Goal: Task Accomplishment & Management: Use online tool/utility

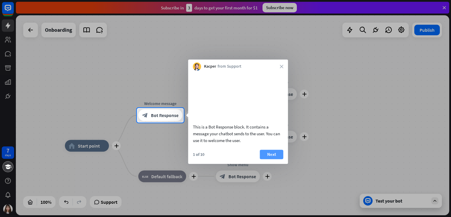
click at [275, 159] on button "Next" at bounding box center [272, 154] width 24 height 9
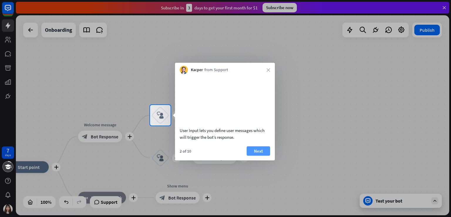
click at [259, 155] on button "Next" at bounding box center [259, 150] width 24 height 9
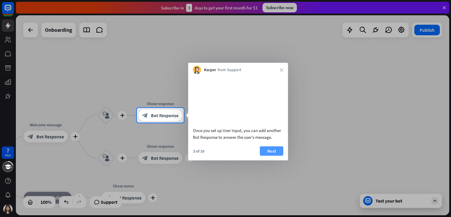
click at [268, 155] on button "Next" at bounding box center [272, 150] width 24 height 9
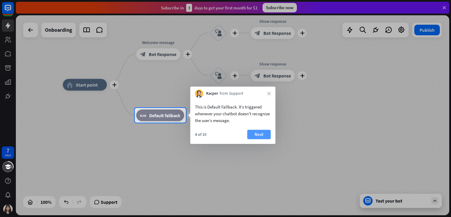
click at [266, 135] on button "Next" at bounding box center [259, 134] width 24 height 9
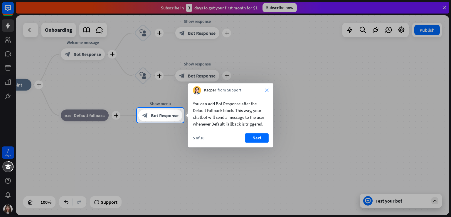
click at [267, 90] on icon "close" at bounding box center [267, 90] width 4 height 4
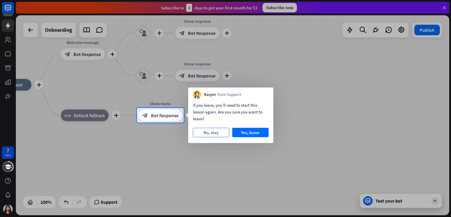
click at [224, 130] on button "No, stay" at bounding box center [211, 132] width 36 height 9
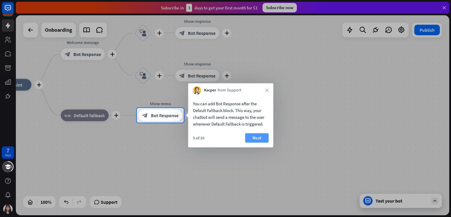
click at [261, 135] on button "Next" at bounding box center [257, 137] width 24 height 9
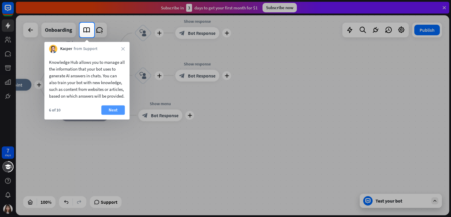
click at [118, 114] on button "Next" at bounding box center [113, 109] width 24 height 9
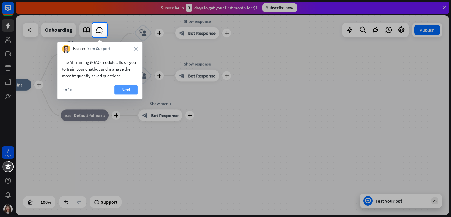
click at [126, 88] on button "Next" at bounding box center [126, 89] width 24 height 9
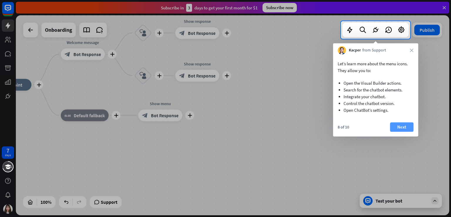
click at [409, 126] on button "Next" at bounding box center [402, 126] width 24 height 9
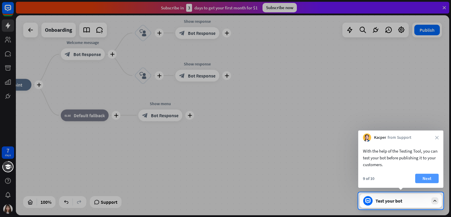
click at [433, 177] on button "Next" at bounding box center [428, 178] width 24 height 9
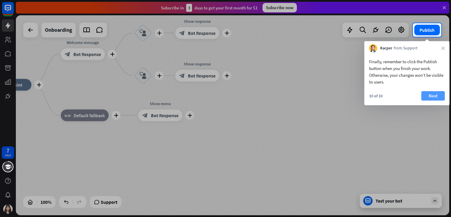
click at [437, 92] on button "Next" at bounding box center [434, 95] width 24 height 9
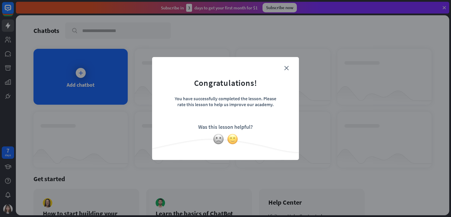
click at [232, 142] on img at bounding box center [232, 138] width 11 height 11
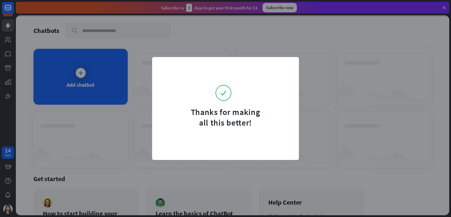
click at [286, 67] on form "Thanks for making all this better!" at bounding box center [226, 95] width 132 height 63
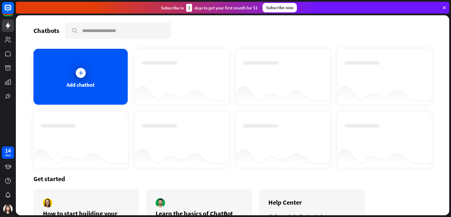
scroll to position [45, 0]
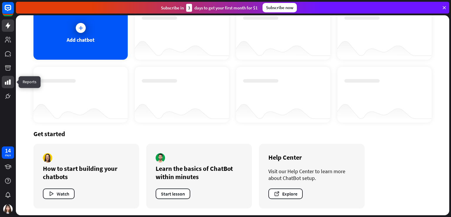
click at [6, 83] on icon at bounding box center [8, 81] width 6 height 5
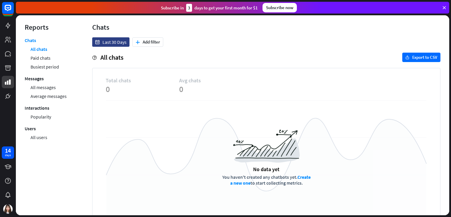
click at [55, 57] on li "Paid chats" at bounding box center [53, 57] width 44 height 9
click at [41, 58] on link "Paid chats" at bounding box center [41, 57] width 20 height 9
click at [11, 36] on icon at bounding box center [7, 39] width 7 height 7
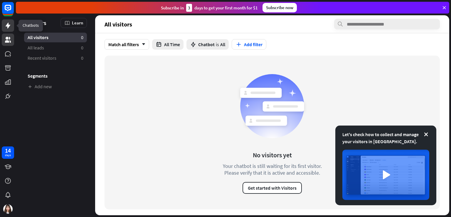
click at [4, 25] on link at bounding box center [8, 25] width 12 height 12
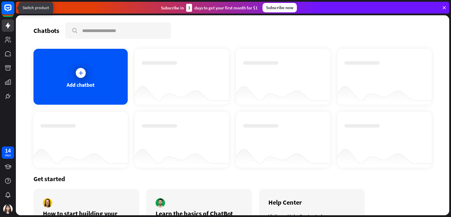
click at [5, 5] on rect at bounding box center [7, 7] width 13 height 13
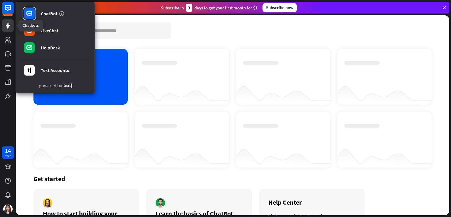
click at [4, 25] on icon at bounding box center [7, 25] width 7 height 7
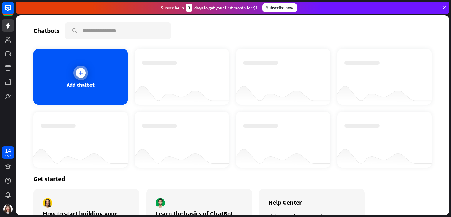
click at [42, 71] on div "Add chatbot" at bounding box center [81, 77] width 94 height 56
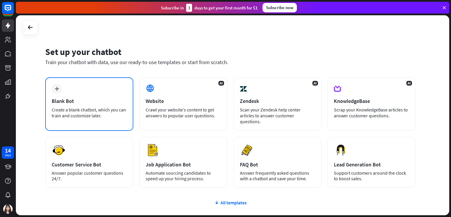
click at [98, 102] on div "Blank Bot" at bounding box center [89, 101] width 75 height 7
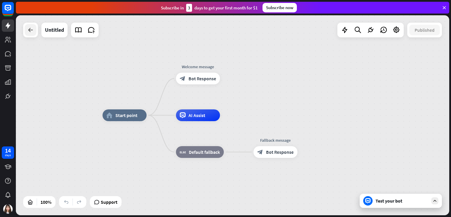
click at [35, 26] on div at bounding box center [31, 30] width 12 height 12
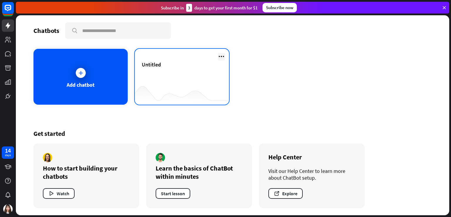
drag, startPoint x: 220, startPoint y: 54, endPoint x: 219, endPoint y: 57, distance: 3.3
click at [220, 54] on icon at bounding box center [221, 56] width 7 height 7
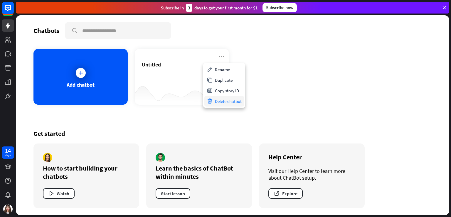
click at [220, 101] on div "Delete chatbot" at bounding box center [225, 101] width 40 height 11
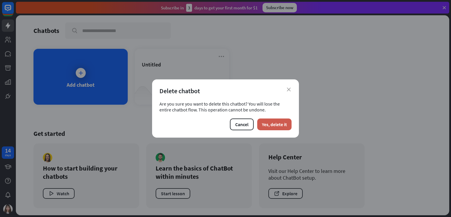
click at [267, 124] on button "Yes, delete it" at bounding box center [274, 124] width 34 height 12
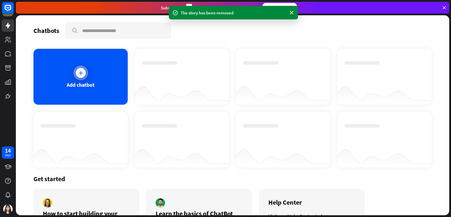
click at [94, 95] on div "Add chatbot" at bounding box center [81, 77] width 94 height 56
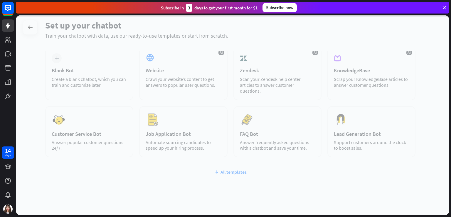
scroll to position [37, 0]
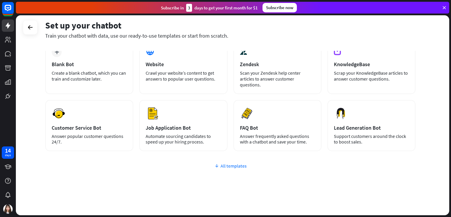
click at [229, 163] on div "All templates" at bounding box center [230, 166] width 371 height 6
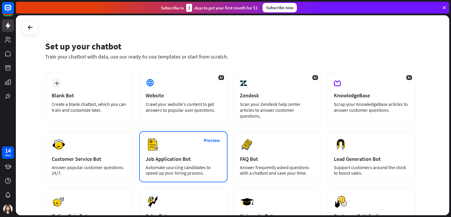
scroll to position [0, 0]
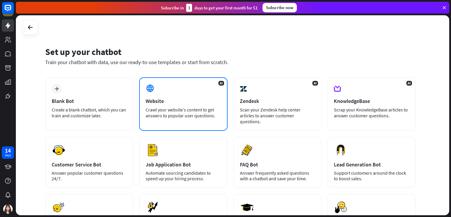
click at [168, 97] on div "AI Website Crawl your website’s content to get answers to popular user question…" at bounding box center [183, 103] width 88 height 53
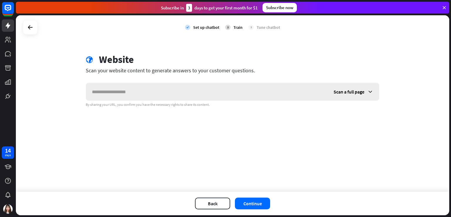
click at [362, 90] on span "Scan a full page" at bounding box center [349, 92] width 31 height 6
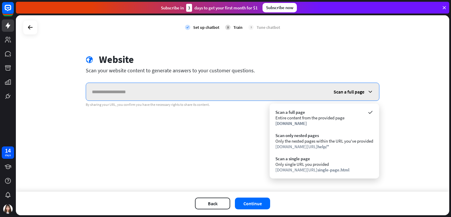
click at [274, 93] on input "text" at bounding box center [207, 92] width 242 height 18
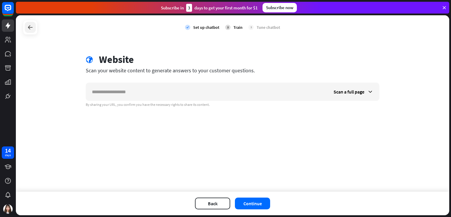
click at [30, 29] on icon at bounding box center [30, 27] width 7 height 7
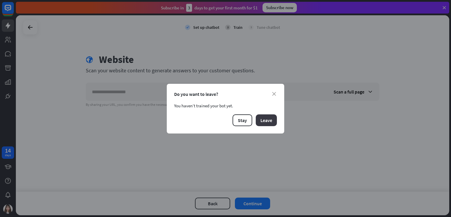
click at [270, 120] on button "Leave" at bounding box center [266, 120] width 21 height 12
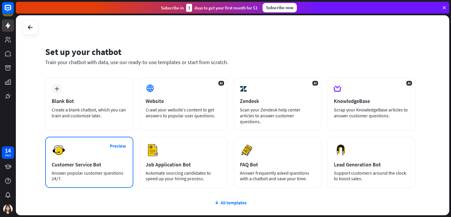
click at [90, 170] on div "Answer popular customer questions 24/7." at bounding box center [89, 175] width 75 height 11
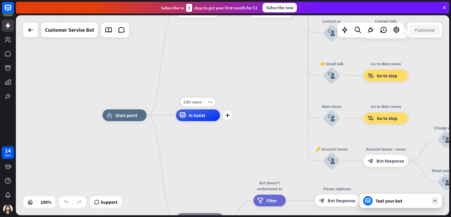
click at [195, 117] on span "AI Assist" at bounding box center [197, 115] width 17 height 6
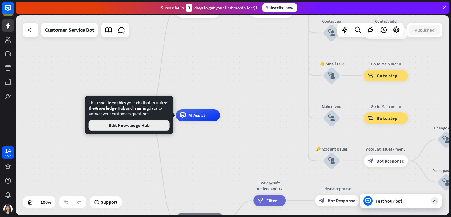
click at [158, 124] on button "Edit Knowledge Hub" at bounding box center [129, 125] width 81 height 11
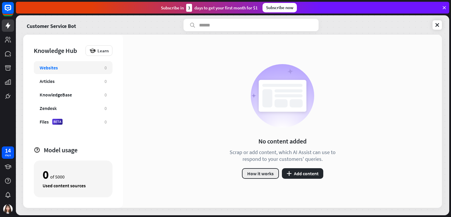
click at [270, 176] on button "How it works" at bounding box center [260, 173] width 37 height 11
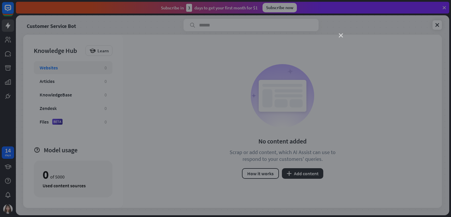
click at [342, 36] on icon "close" at bounding box center [341, 36] width 4 height 4
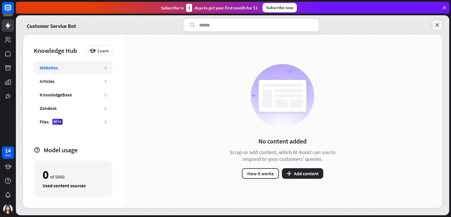
click at [440, 24] on icon at bounding box center [438, 25] width 6 height 6
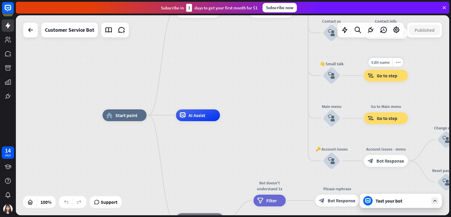
click at [376, 81] on div "block_goto Go to step" at bounding box center [386, 76] width 44 height 12
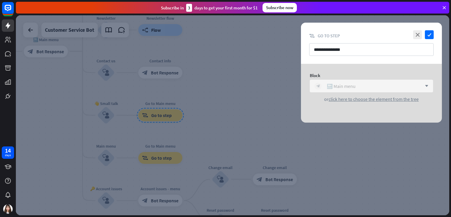
click at [371, 85] on div "block_bot_response 🔙 Main menu" at bounding box center [369, 86] width 108 height 7
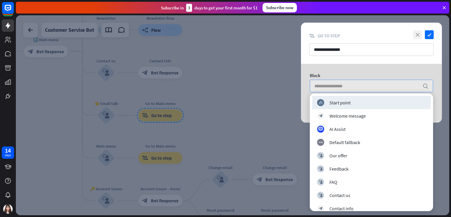
click at [416, 34] on icon "close" at bounding box center [417, 34] width 9 height 9
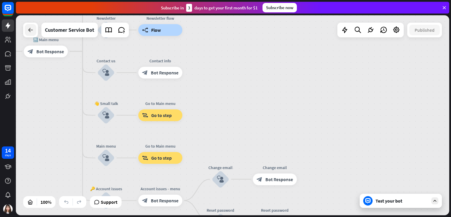
click at [29, 27] on icon at bounding box center [30, 29] width 7 height 7
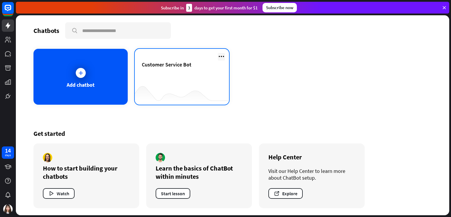
click at [223, 56] on icon at bounding box center [221, 56] width 7 height 7
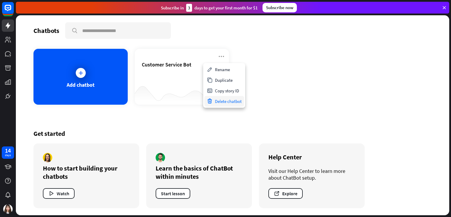
click at [224, 100] on div "Delete chatbot" at bounding box center [225, 101] width 40 height 11
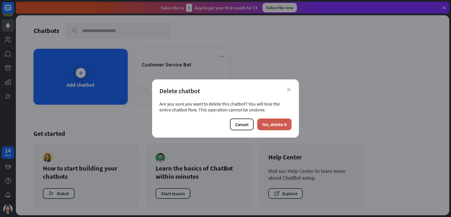
click at [259, 122] on button "Yes, delete it" at bounding box center [274, 124] width 34 height 12
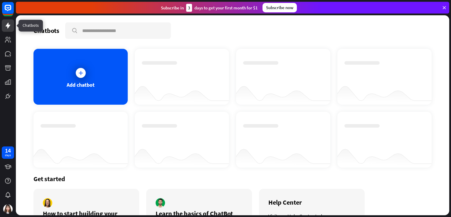
click at [12, 23] on link at bounding box center [8, 25] width 12 height 12
drag, startPoint x: 0, startPoint y: 6, endPoint x: 11, endPoint y: 11, distance: 11.5
click at [6, 9] on div at bounding box center [8, 51] width 16 height 102
click at [11, 11] on rect at bounding box center [7, 7] width 13 height 13
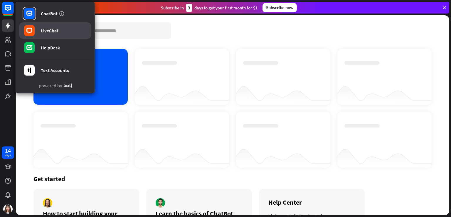
click at [65, 35] on link "LiveChat" at bounding box center [55, 30] width 72 height 16
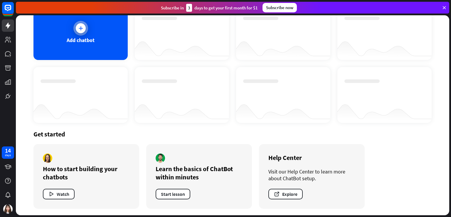
scroll to position [45, 0]
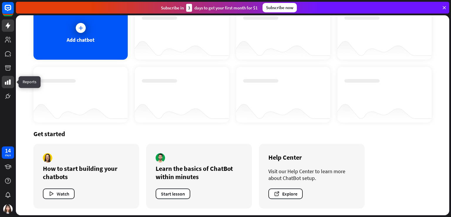
click at [7, 82] on icon at bounding box center [7, 81] width 7 height 7
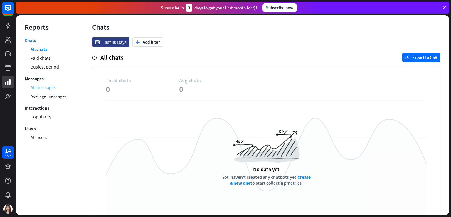
click at [42, 88] on link "All messages" at bounding box center [43, 87] width 25 height 9
click at [44, 96] on link "Average messages" at bounding box center [49, 96] width 36 height 9
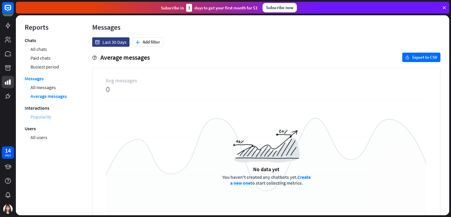
click at [46, 117] on link "Popularity" at bounding box center [41, 116] width 21 height 9
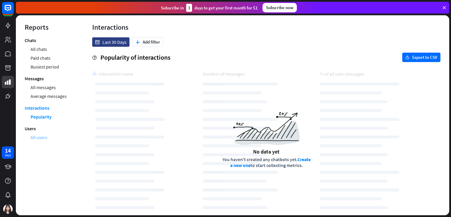
click at [43, 139] on link "All users" at bounding box center [39, 137] width 17 height 9
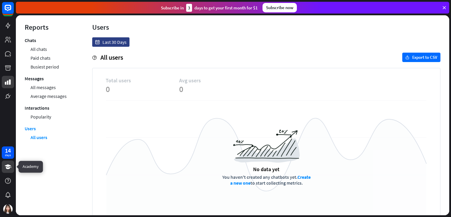
click at [10, 163] on icon at bounding box center [7, 166] width 7 height 7
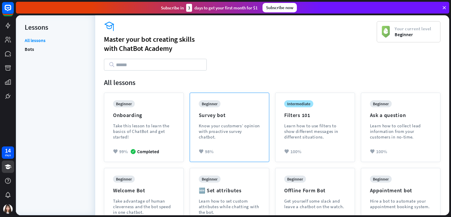
click at [214, 121] on div "beginner Survey bot Know your customers’ opinion with proactive survey chatbot." at bounding box center [230, 124] width 62 height 48
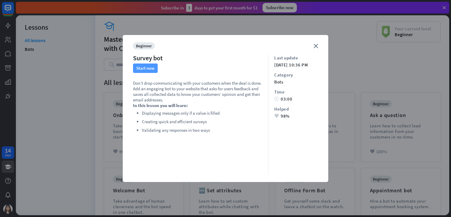
click at [145, 67] on button "Start now" at bounding box center [145, 67] width 25 height 9
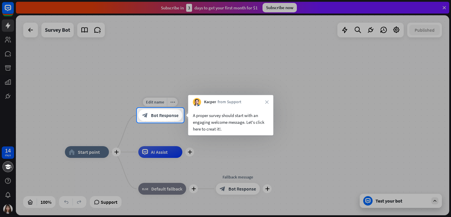
click at [150, 112] on div "block_bot_response Bot Response" at bounding box center [160, 115] width 44 height 12
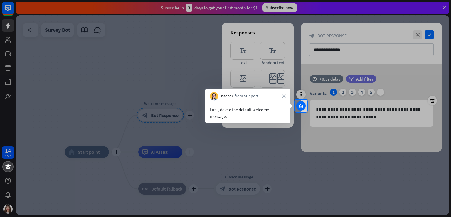
click at [299, 106] on icon at bounding box center [302, 105] width 6 height 5
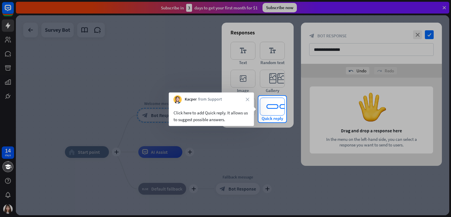
click at [273, 111] on icon "editor_quick_replies" at bounding box center [272, 107] width 25 height 18
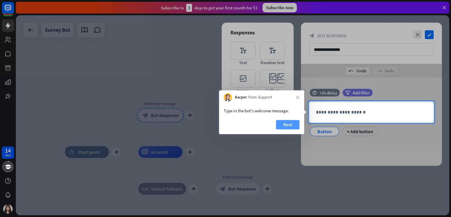
click at [291, 124] on button "Next" at bounding box center [288, 124] width 24 height 9
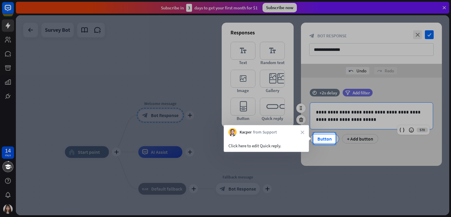
click at [324, 138] on div "Button" at bounding box center [324, 138] width 19 height 9
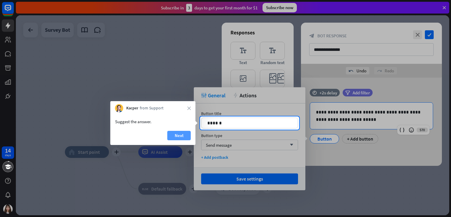
click at [185, 136] on button "Next" at bounding box center [180, 135] width 24 height 9
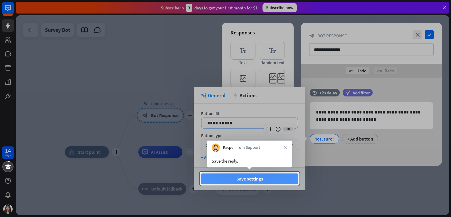
click at [255, 182] on button "Save settings" at bounding box center [249, 178] width 97 height 11
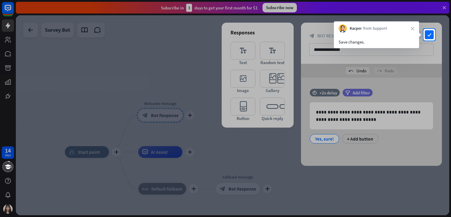
click at [436, 30] on div at bounding box center [444, 35] width 16 height 12
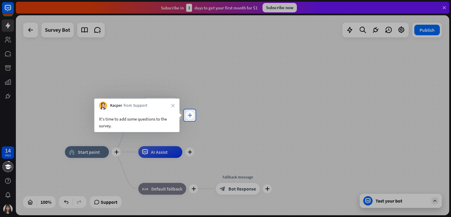
click at [188, 115] on icon "plus" at bounding box center [190, 115] width 4 height 4
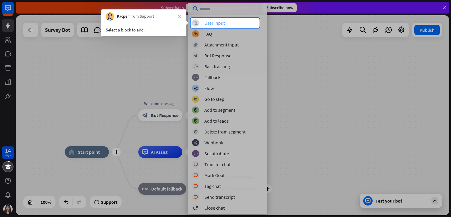
click at [222, 21] on div "User Input" at bounding box center [215, 23] width 21 height 6
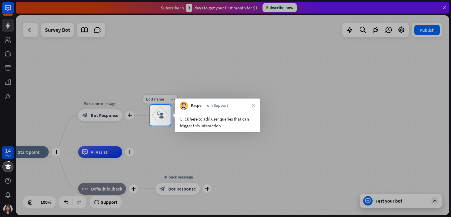
click at [164, 115] on icon "block_user_input" at bounding box center [160, 115] width 7 height 7
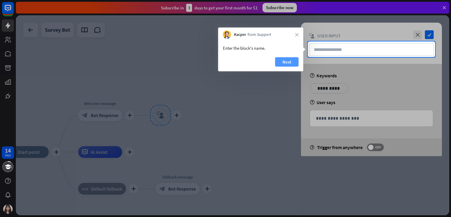
click at [283, 66] on button "Next" at bounding box center [287, 61] width 24 height 9
type input "**"
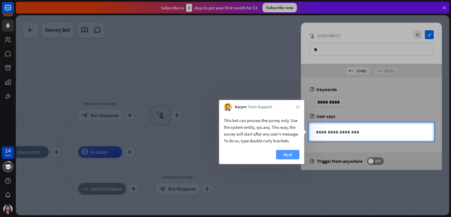
click at [294, 155] on button "Next" at bounding box center [288, 154] width 24 height 9
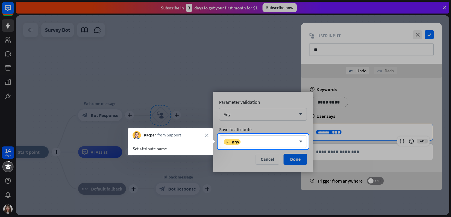
click at [296, 160] on div at bounding box center [225, 183] width 451 height 68
click at [268, 139] on div "variable any" at bounding box center [260, 142] width 72 height 6
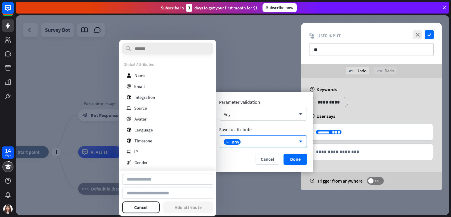
type input "**********"
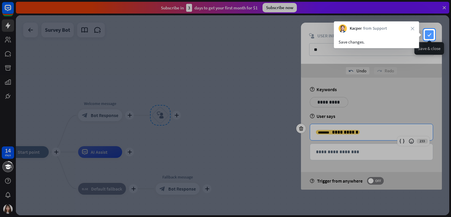
click at [430, 30] on icon "check" at bounding box center [429, 34] width 9 height 9
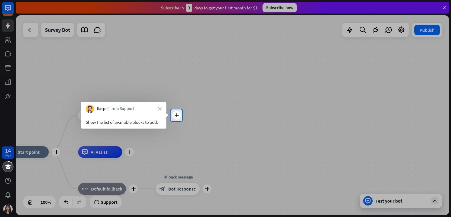
click at [160, 108] on icon "close" at bounding box center [160, 109] width 4 height 4
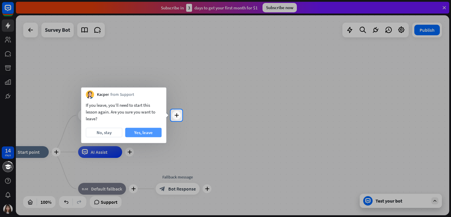
click at [138, 135] on button "Yes, leave" at bounding box center [143, 132] width 36 height 9
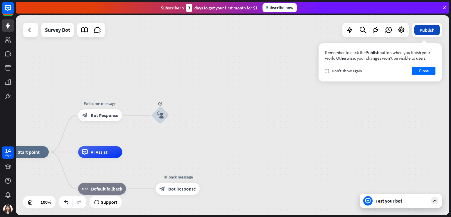
click at [427, 32] on button "Publish" at bounding box center [428, 30] width 26 height 11
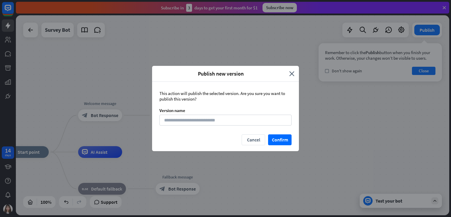
click at [294, 69] on div "Publish new version close" at bounding box center [225, 74] width 147 height 16
click at [293, 72] on icon "close" at bounding box center [291, 73] width 5 height 7
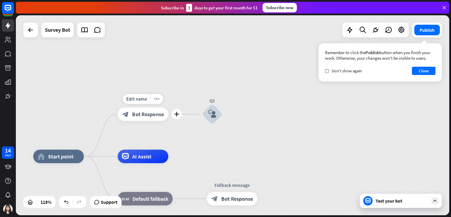
click at [144, 113] on span "Bot Response" at bounding box center [148, 114] width 32 height 7
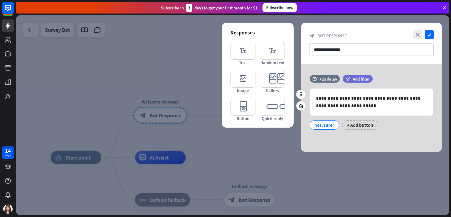
click at [321, 124] on div "Yes, sure!" at bounding box center [324, 124] width 19 height 9
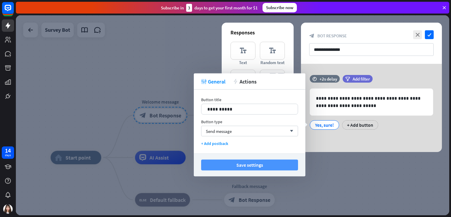
click at [254, 165] on button "Save settings" at bounding box center [249, 165] width 97 height 11
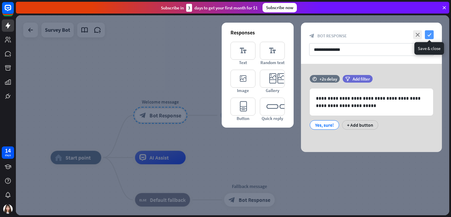
click at [434, 37] on icon "check" at bounding box center [429, 34] width 9 height 9
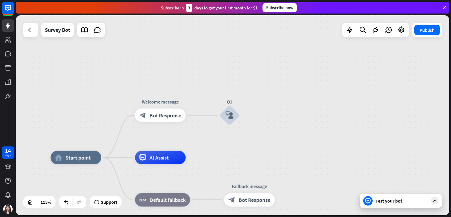
click at [430, 36] on div "Publish" at bounding box center [428, 30] width 30 height 15
click at [430, 30] on button "Publish" at bounding box center [428, 30] width 26 height 11
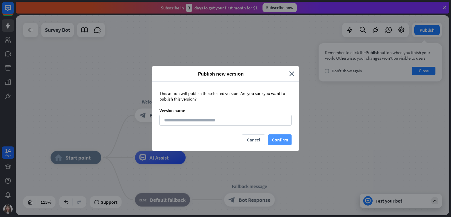
click at [291, 138] on button "Confirm" at bounding box center [280, 139] width 24 height 11
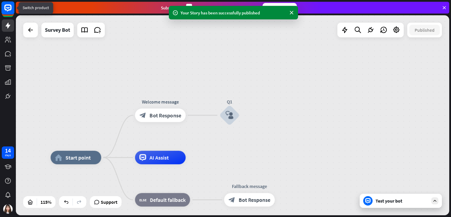
click at [7, 10] on icon at bounding box center [7, 7] width 7 height 7
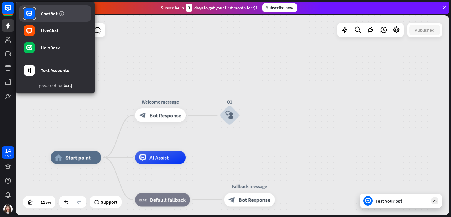
click at [39, 12] on link "ChatBot" at bounding box center [55, 13] width 72 height 16
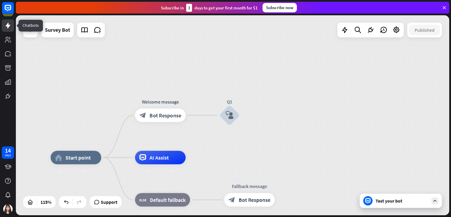
click at [3, 24] on link at bounding box center [8, 25] width 12 height 12
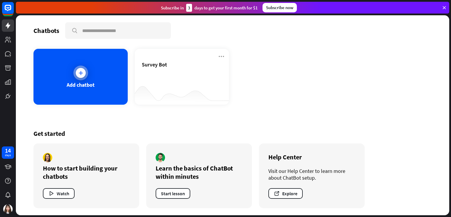
click at [66, 78] on div "Add chatbot" at bounding box center [81, 77] width 94 height 56
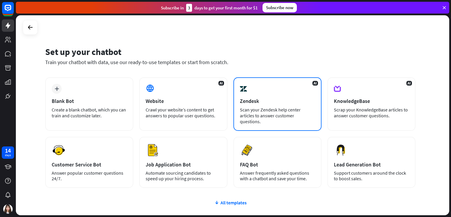
click at [276, 107] on div "Scan your Zendesk help center articles to answer customer questions." at bounding box center [277, 116] width 75 height 18
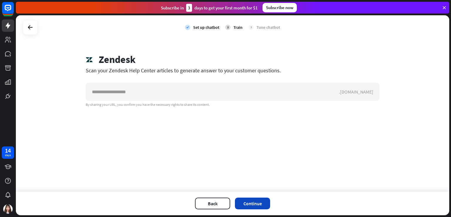
click at [243, 203] on button "Continue" at bounding box center [252, 203] width 35 height 12
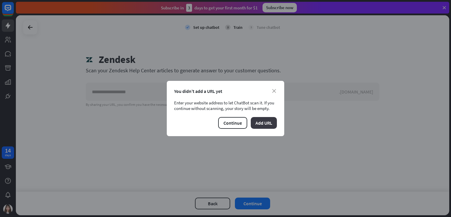
click at [267, 126] on button "Add URL" at bounding box center [264, 123] width 26 height 12
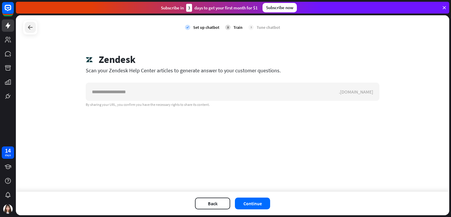
click at [33, 30] on icon at bounding box center [30, 27] width 7 height 7
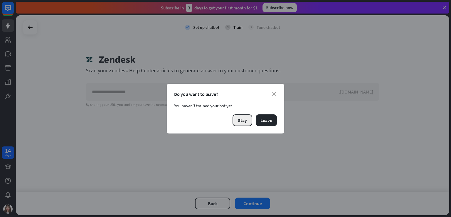
click at [246, 120] on button "Stay" at bounding box center [243, 120] width 20 height 12
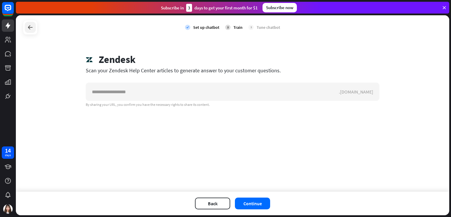
click at [35, 25] on div at bounding box center [30, 27] width 11 height 11
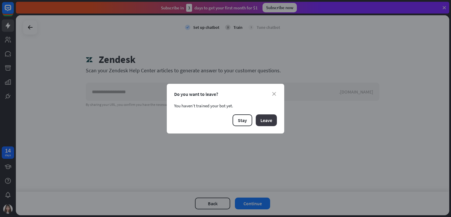
click at [272, 119] on button "Leave" at bounding box center [266, 120] width 21 height 12
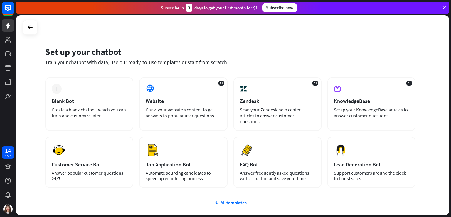
click at [231, 200] on div "All templates" at bounding box center [230, 203] width 371 height 6
click at [29, 29] on icon at bounding box center [30, 27] width 7 height 7
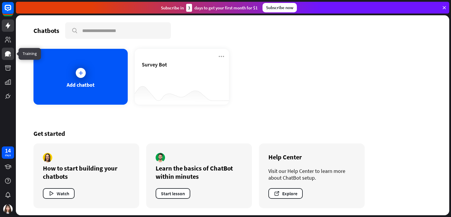
click at [6, 50] on link at bounding box center [8, 54] width 12 height 12
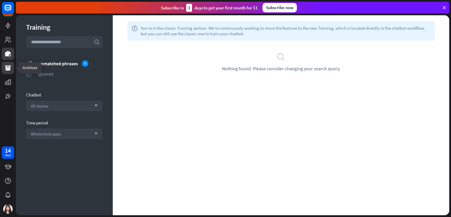
click at [5, 67] on icon at bounding box center [7, 67] width 7 height 7
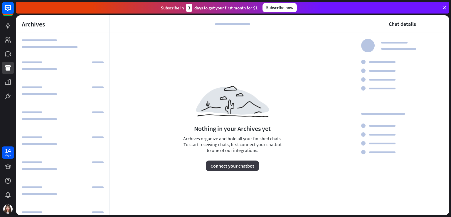
click at [232, 168] on button "Connect your chatbot" at bounding box center [232, 165] width 53 height 11
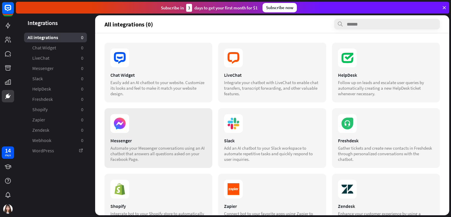
click at [122, 127] on icon at bounding box center [120, 124] width 12 height 12
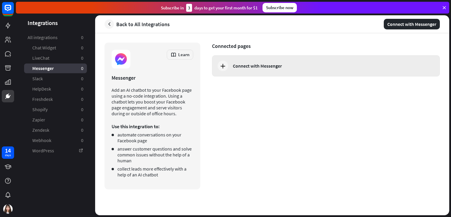
click at [259, 72] on div "Connect with Messenger" at bounding box center [326, 65] width 228 height 21
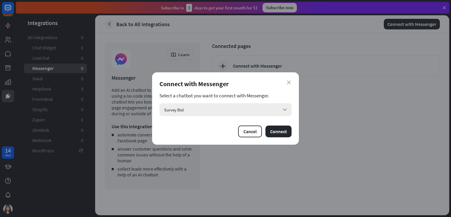
click at [277, 108] on div "Survey Bot arrow_down" at bounding box center [226, 109] width 132 height 13
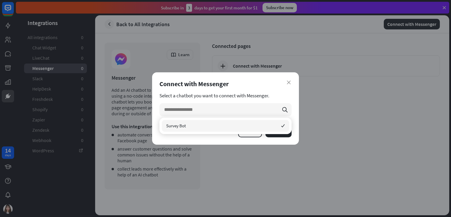
click at [277, 125] on div "Survey Bot checked" at bounding box center [226, 126] width 128 height 12
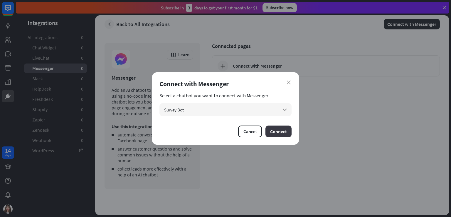
click at [282, 130] on button "Connect" at bounding box center [279, 131] width 26 height 12
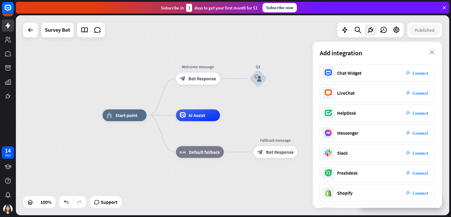
click at [1, 23] on div at bounding box center [8, 51] width 16 height 102
click at [432, 51] on icon "close" at bounding box center [432, 52] width 5 height 5
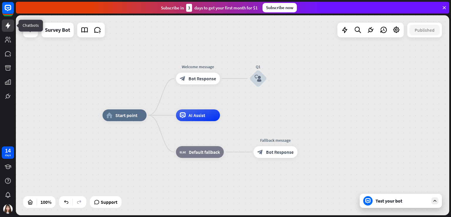
click at [11, 25] on icon at bounding box center [7, 25] width 7 height 7
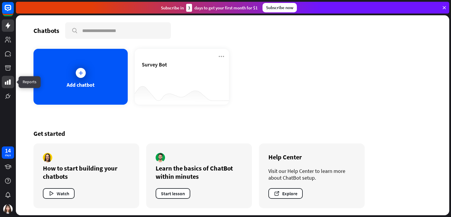
click at [8, 81] on icon at bounding box center [8, 81] width 6 height 5
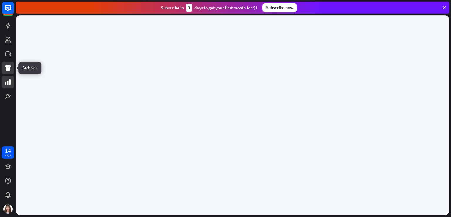
click at [8, 67] on icon at bounding box center [8, 67] width 6 height 5
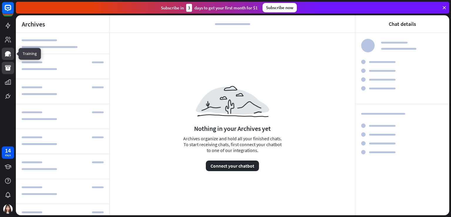
click at [8, 59] on link at bounding box center [8, 54] width 12 height 12
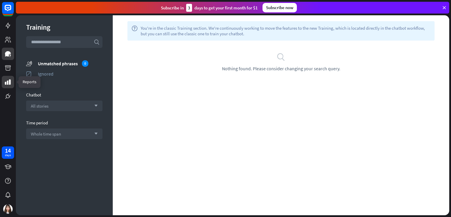
click at [4, 86] on link at bounding box center [8, 82] width 12 height 12
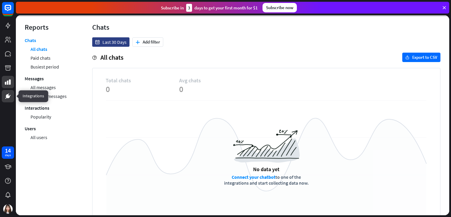
click at [4, 98] on icon at bounding box center [7, 96] width 7 height 7
